Goal: Transaction & Acquisition: Purchase product/service

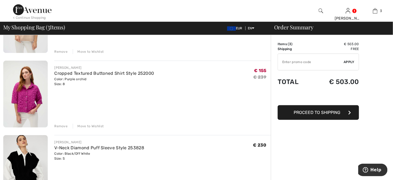
scroll to position [81, 0]
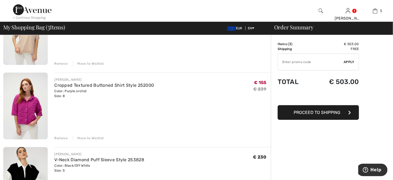
click at [63, 137] on div "Remove" at bounding box center [60, 138] width 13 height 5
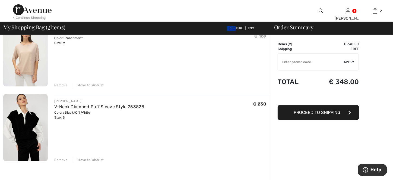
scroll to position [0, 0]
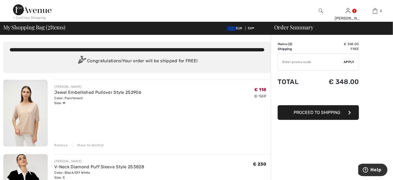
click at [72, 96] on div "Color: Parchment Size: M" at bounding box center [97, 101] width 87 height 10
click at [72, 93] on link "Jewel Embellished Pullover Style 252906" at bounding box center [97, 92] width 87 height 5
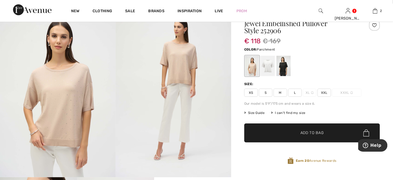
scroll to position [27, 0]
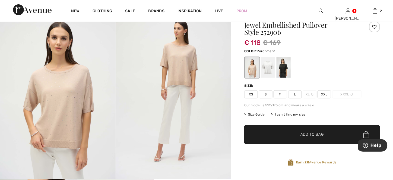
click at [282, 94] on span "M" at bounding box center [281, 94] width 14 height 8
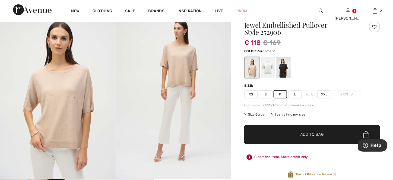
click at [282, 94] on span "M" at bounding box center [281, 94] width 14 height 8
click at [266, 93] on span "S" at bounding box center [266, 94] width 14 height 8
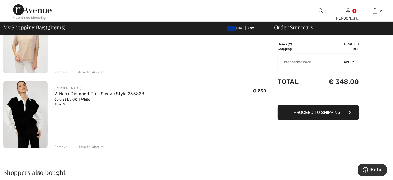
scroll to position [54, 0]
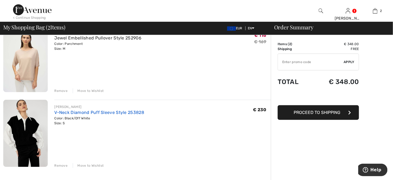
click at [65, 112] on link "V-Neck Diamond Puff Sleeve Style 253828" at bounding box center [99, 112] width 90 height 5
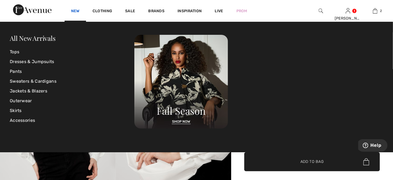
click at [75, 11] on link "New" at bounding box center [75, 12] width 8 height 6
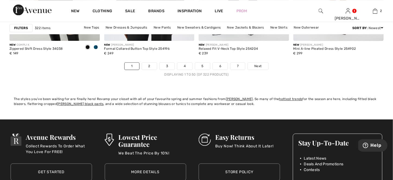
scroll to position [2471, 0]
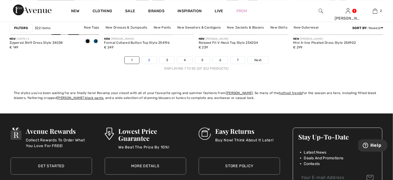
click at [152, 62] on link "2" at bounding box center [149, 59] width 15 height 7
click at [152, 59] on link "2" at bounding box center [149, 59] width 15 height 7
click at [148, 59] on link "2" at bounding box center [149, 59] width 15 height 7
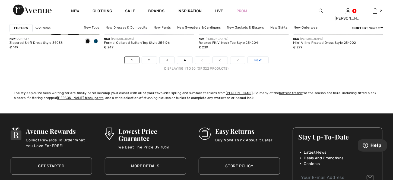
click at [261, 60] on span "Next" at bounding box center [257, 60] width 7 height 5
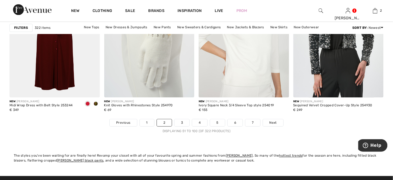
scroll to position [2444, 0]
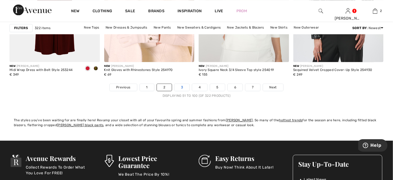
click at [178, 87] on link "3" at bounding box center [182, 87] width 15 height 7
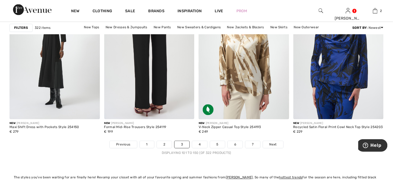
scroll to position [2417, 0]
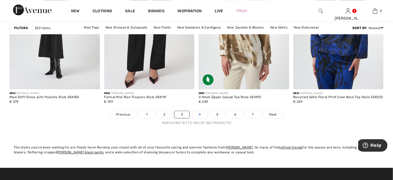
click at [197, 113] on link "4" at bounding box center [199, 114] width 15 height 7
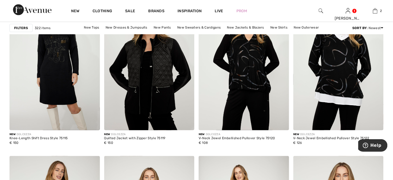
scroll to position [815, 0]
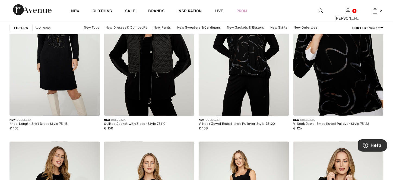
click at [329, 86] on img at bounding box center [339, 48] width 90 height 136
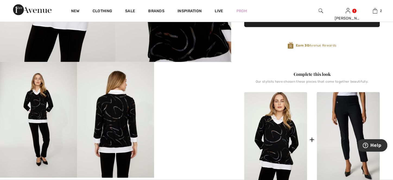
scroll to position [54, 0]
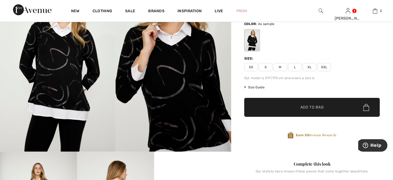
click at [262, 65] on span "S" at bounding box center [266, 67] width 14 height 8
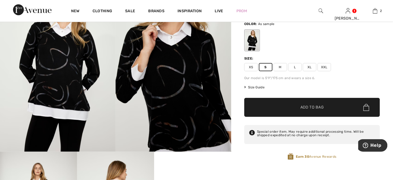
click at [284, 108] on span "✔ Added to Bag Add to Bag" at bounding box center [312, 107] width 136 height 19
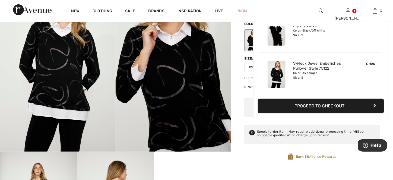
scroll to position [0, 0]
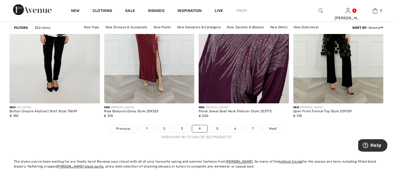
scroll to position [2471, 0]
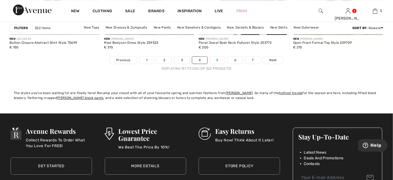
click at [219, 60] on link "5" at bounding box center [217, 59] width 15 height 7
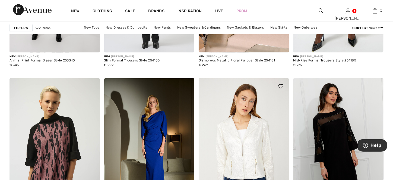
scroll to position [2227, 0]
